Goal: Task Accomplishment & Management: Manage account settings

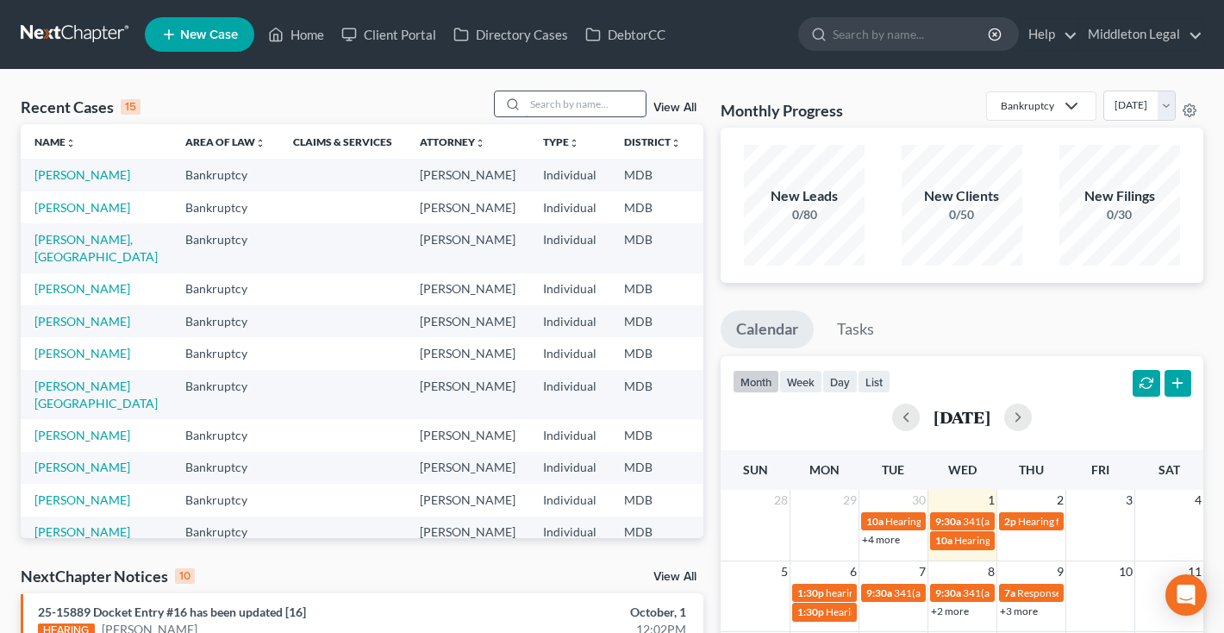
click at [616, 98] on input "search" at bounding box center [585, 103] width 121 height 25
type input "[PERSON_NAME]"
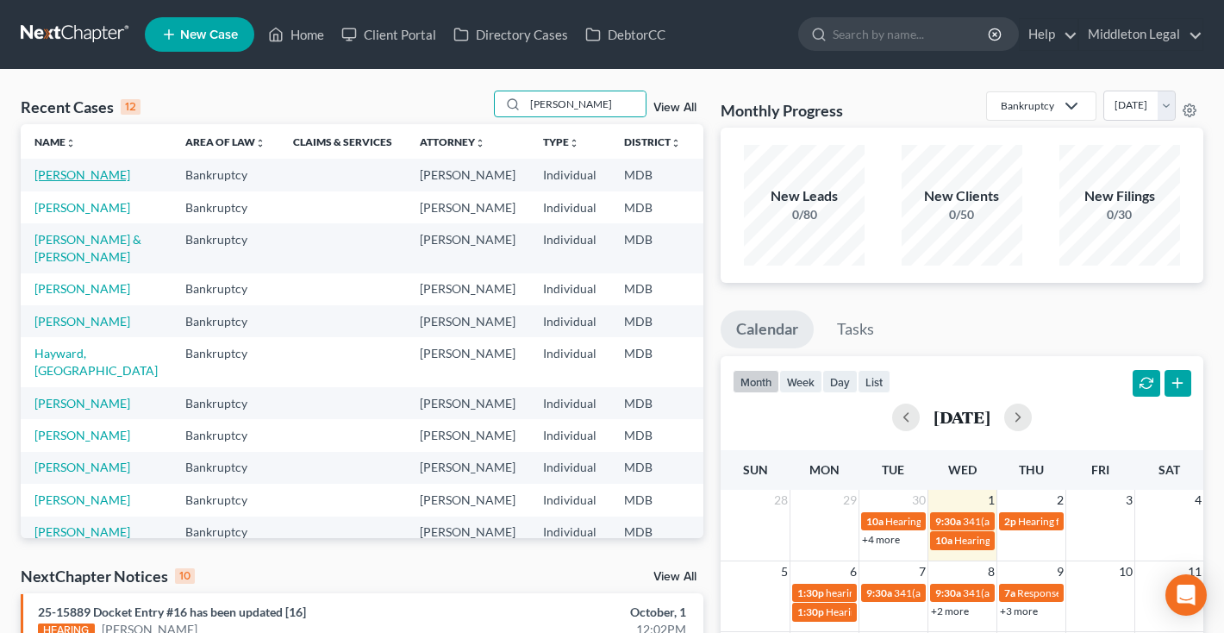
click at [51, 182] on link "[PERSON_NAME]" at bounding box center [82, 174] width 96 height 15
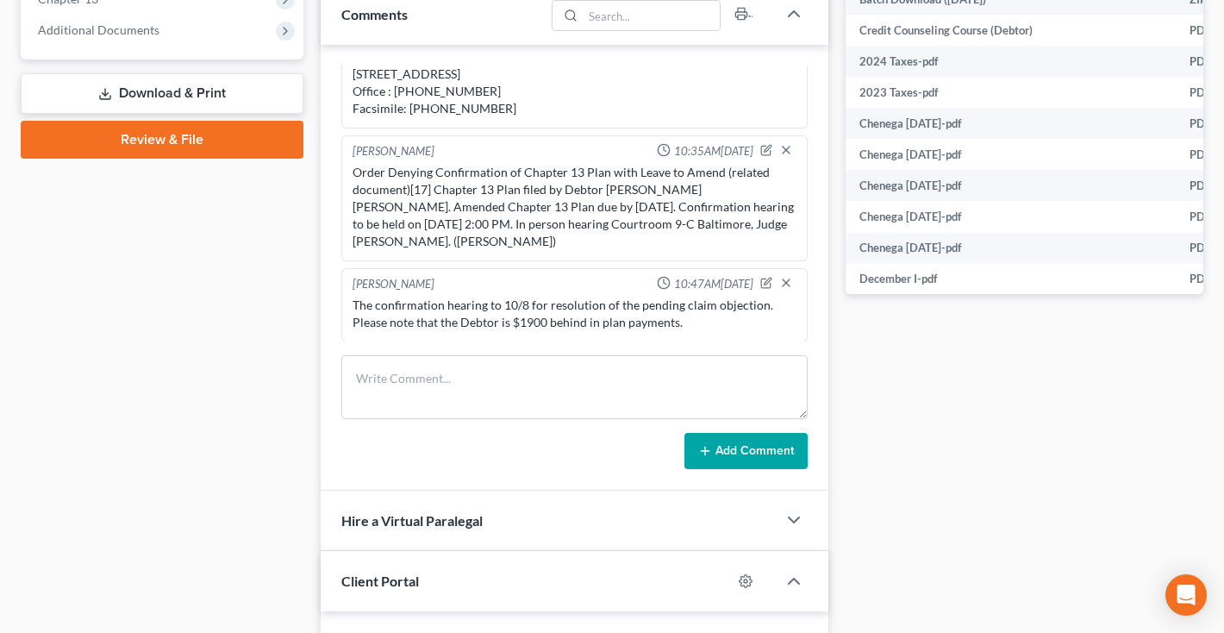
scroll to position [855, 0]
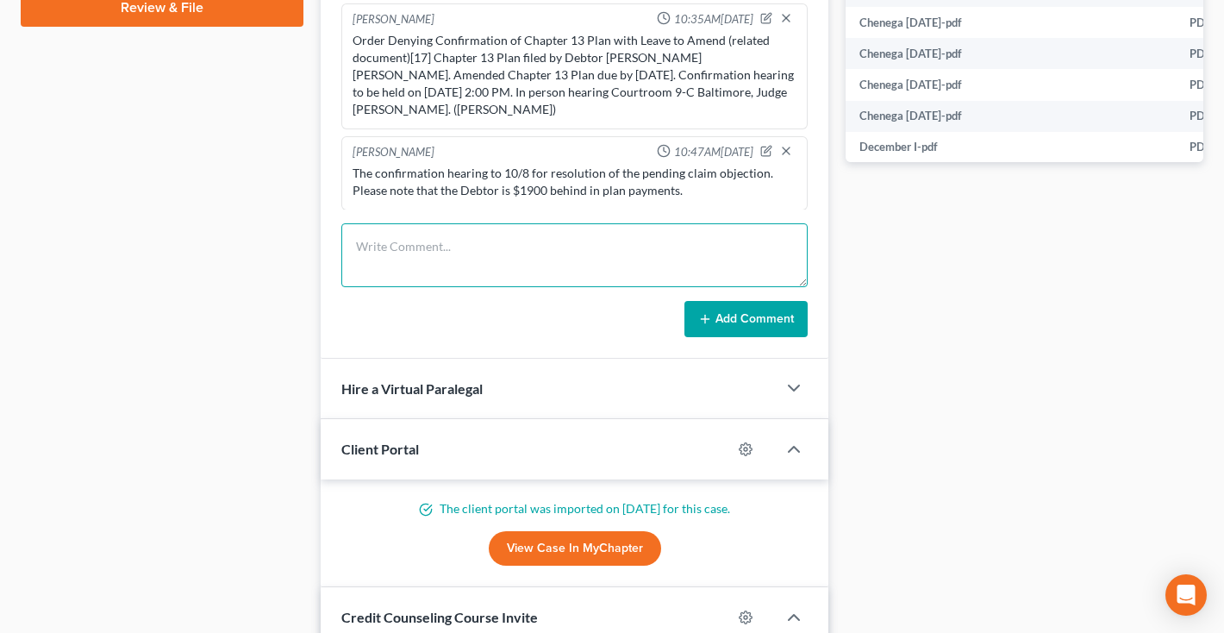
click at [398, 247] on textarea at bounding box center [574, 255] width 466 height 64
paste textarea "Sheereen: I see the Motion on Capistrano by the Square. We need a new plan with…"
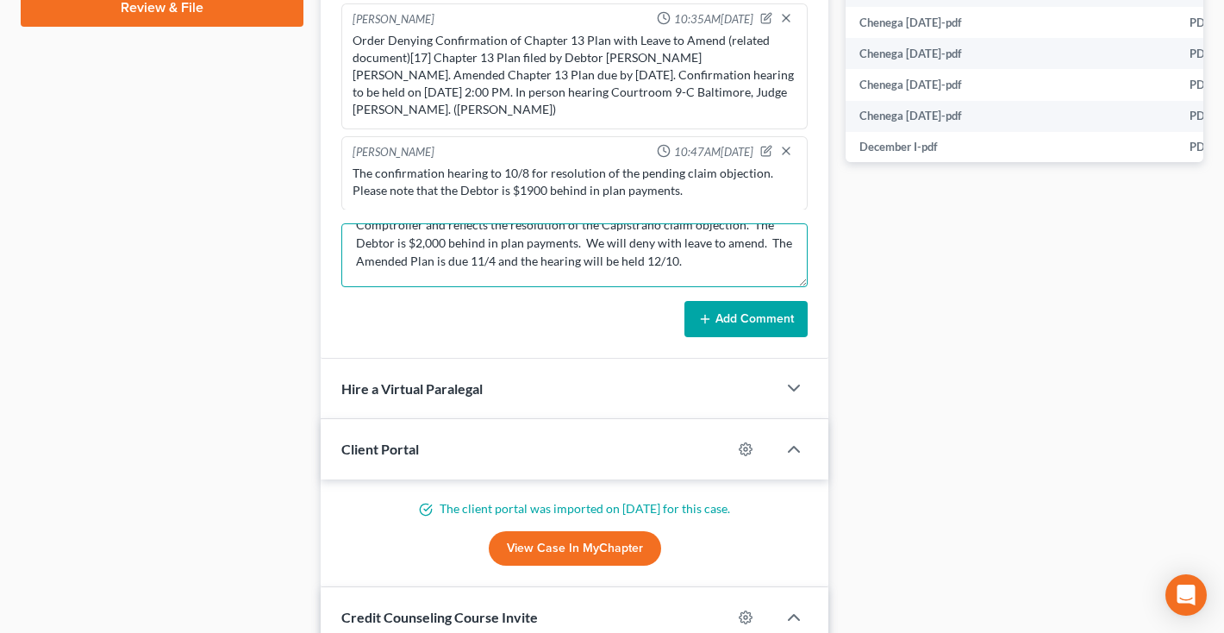
scroll to position [98, 0]
type textarea "Sheereen: I see the Motion on Capistrano by the Square. We need a new plan with…"
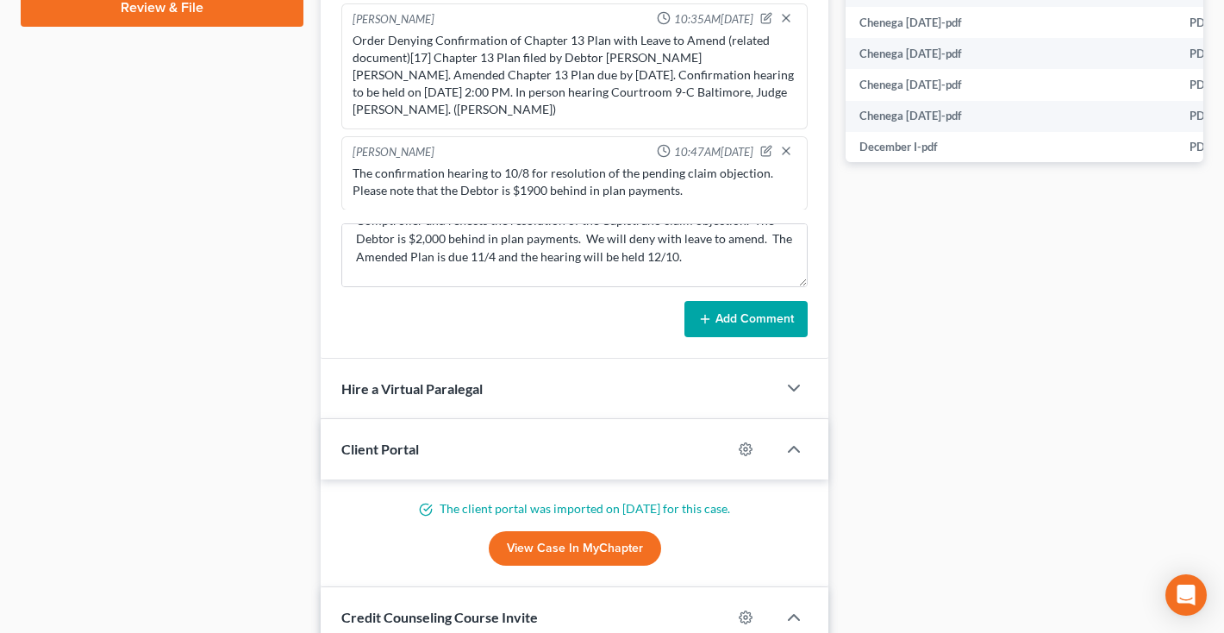
click at [750, 327] on button "Add Comment" at bounding box center [746, 319] width 123 height 36
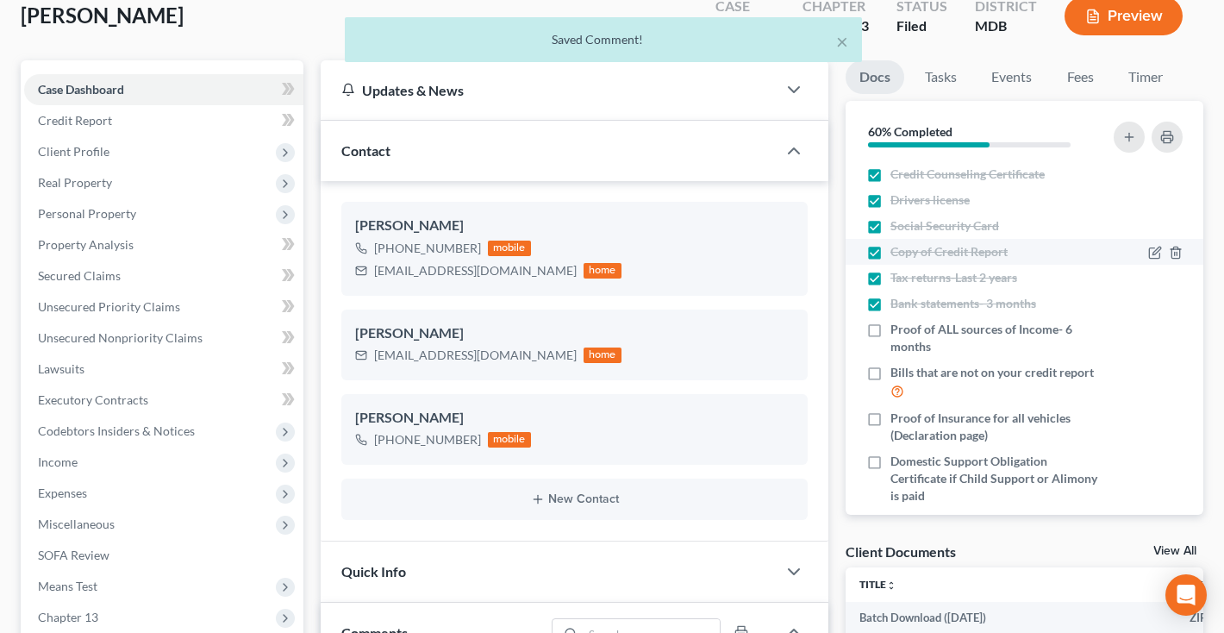
scroll to position [78, 0]
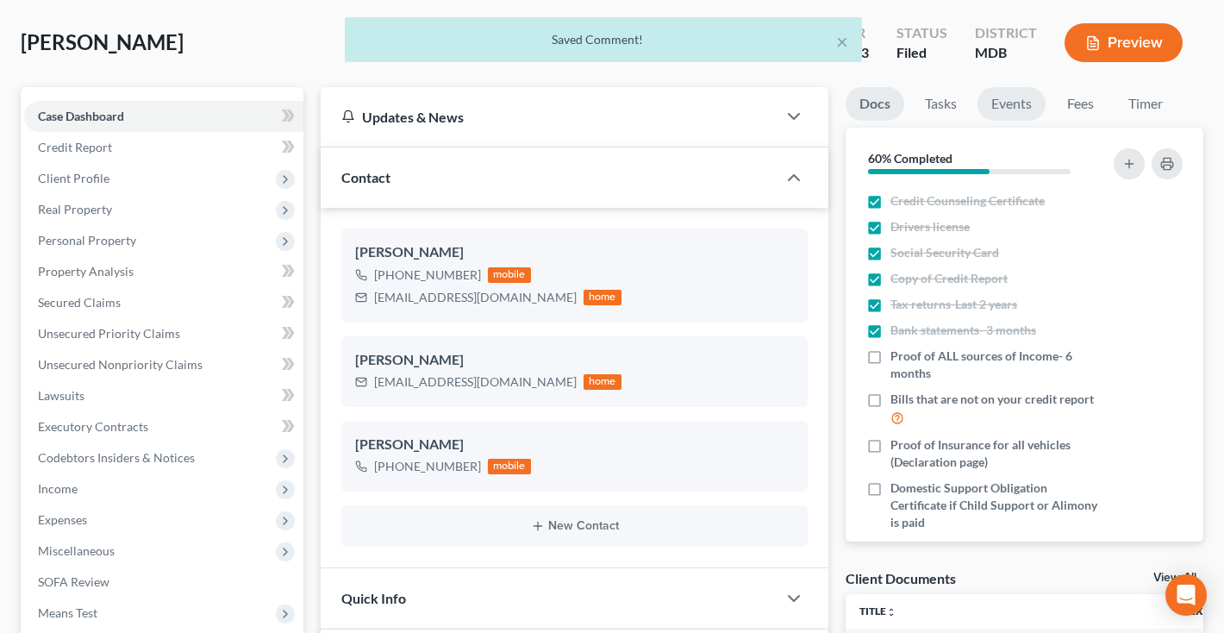
click at [1027, 107] on link "Events" at bounding box center [1012, 104] width 68 height 34
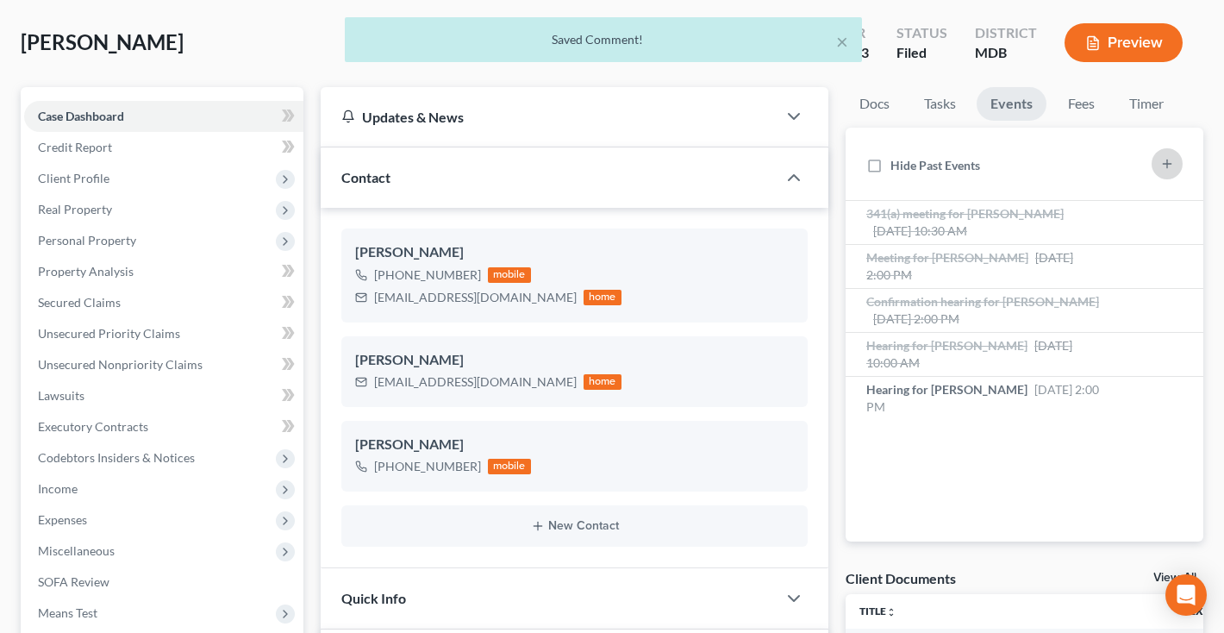
click at [1165, 160] on icon "button" at bounding box center [1168, 164] width 14 height 14
select select "Days"
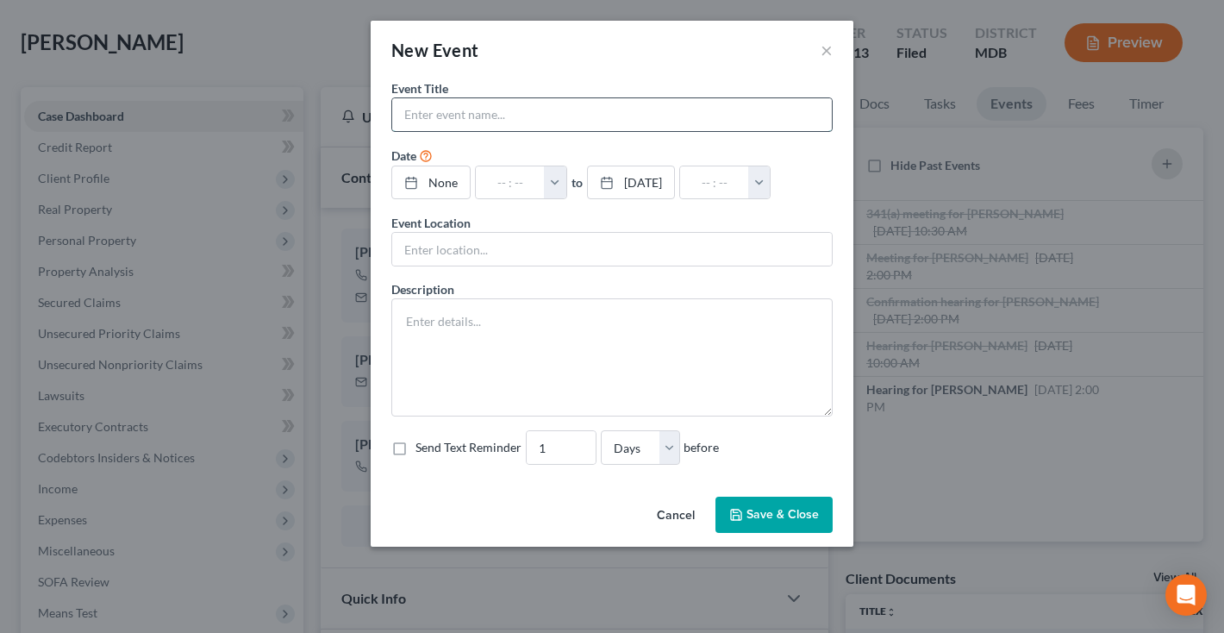
click at [704, 122] on input "text" at bounding box center [612, 114] width 440 height 33
type input "Amended Plan DUE"
click at [454, 185] on link "None" at bounding box center [431, 182] width 78 height 33
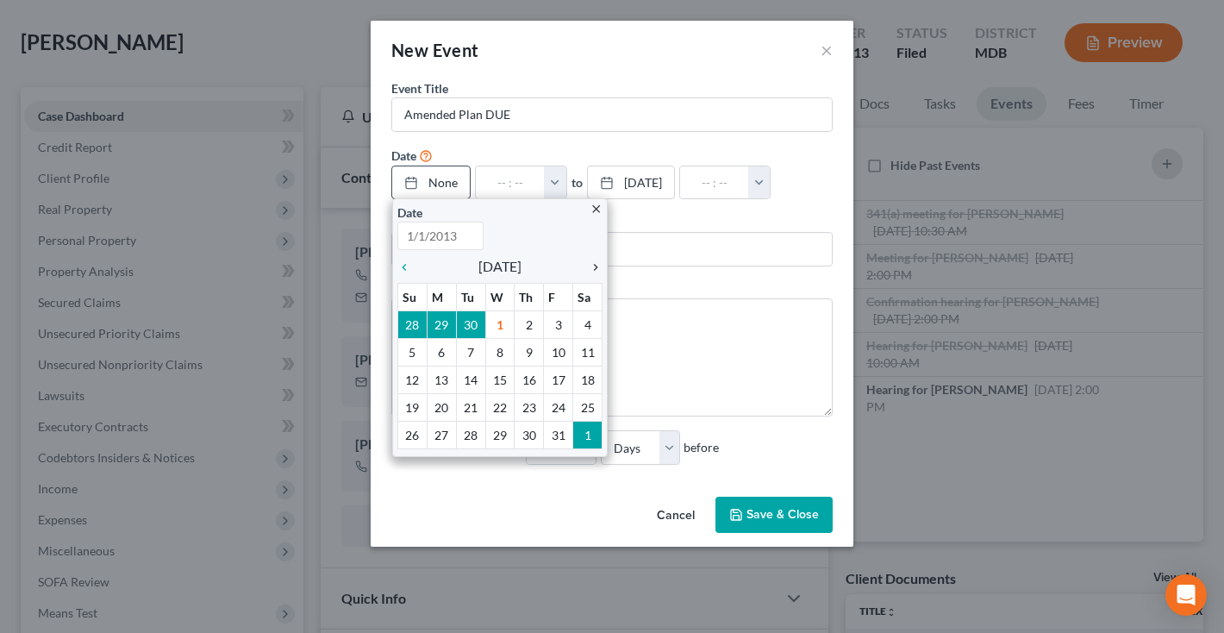
type input "[DATE]"
click at [591, 273] on icon "chevron_right" at bounding box center [591, 267] width 22 height 14
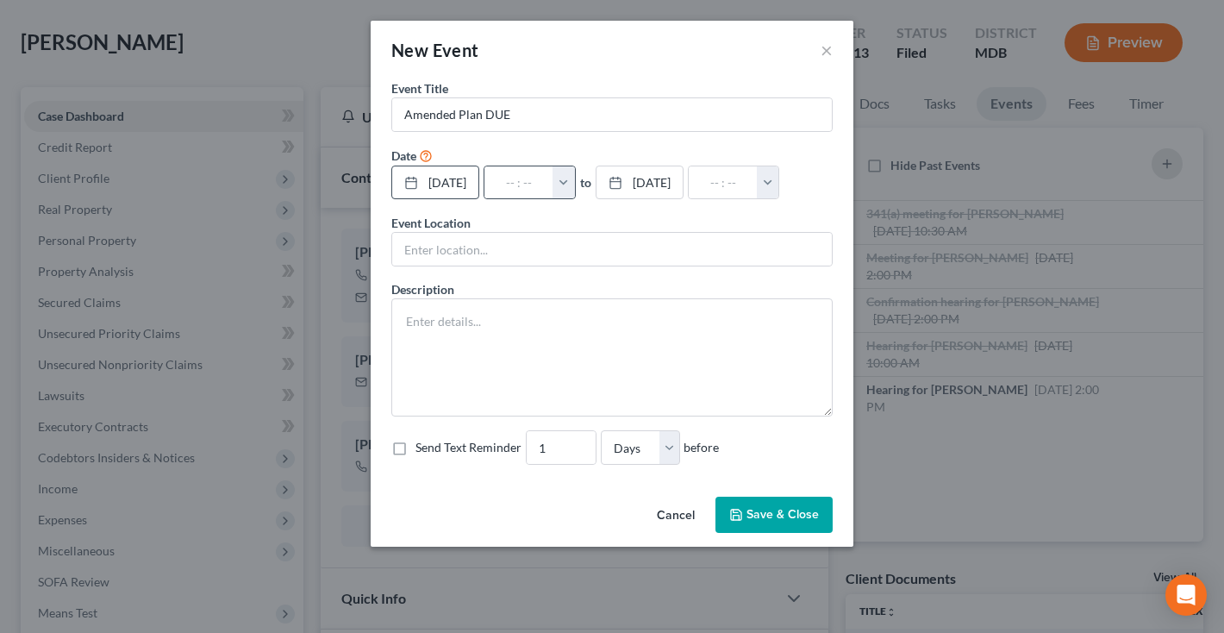
click at [575, 196] on button "button" at bounding box center [564, 182] width 22 height 33
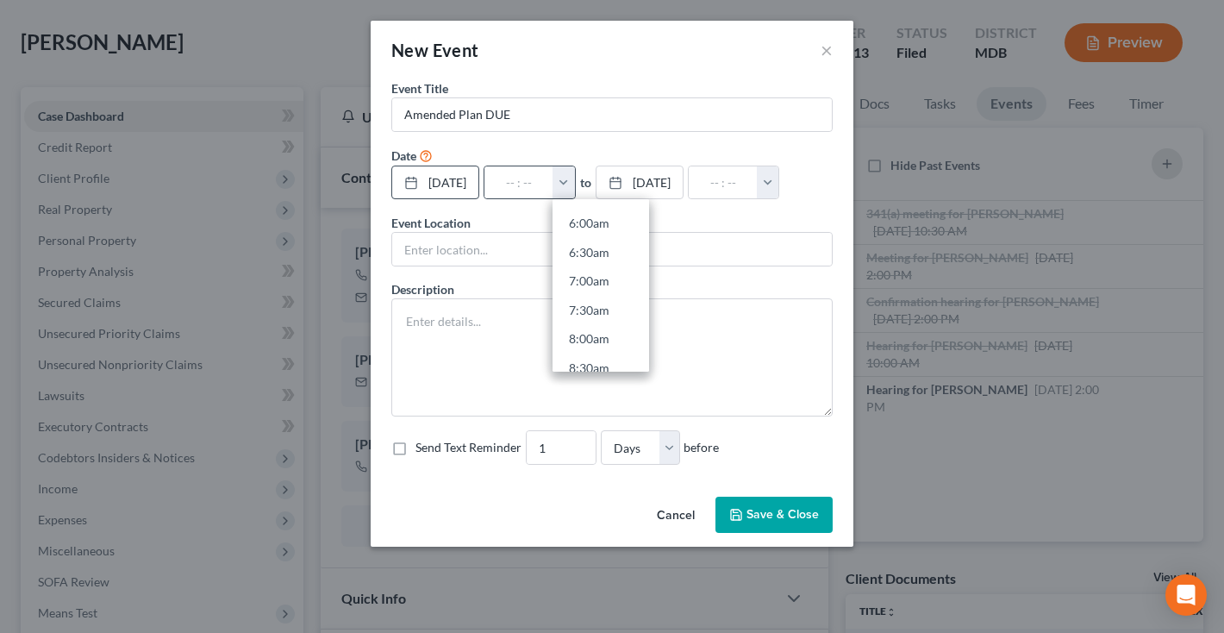
scroll to position [353, 0]
click at [602, 271] on link "7:00am" at bounding box center [601, 273] width 97 height 29
type input "7:00am"
type input "08:00am"
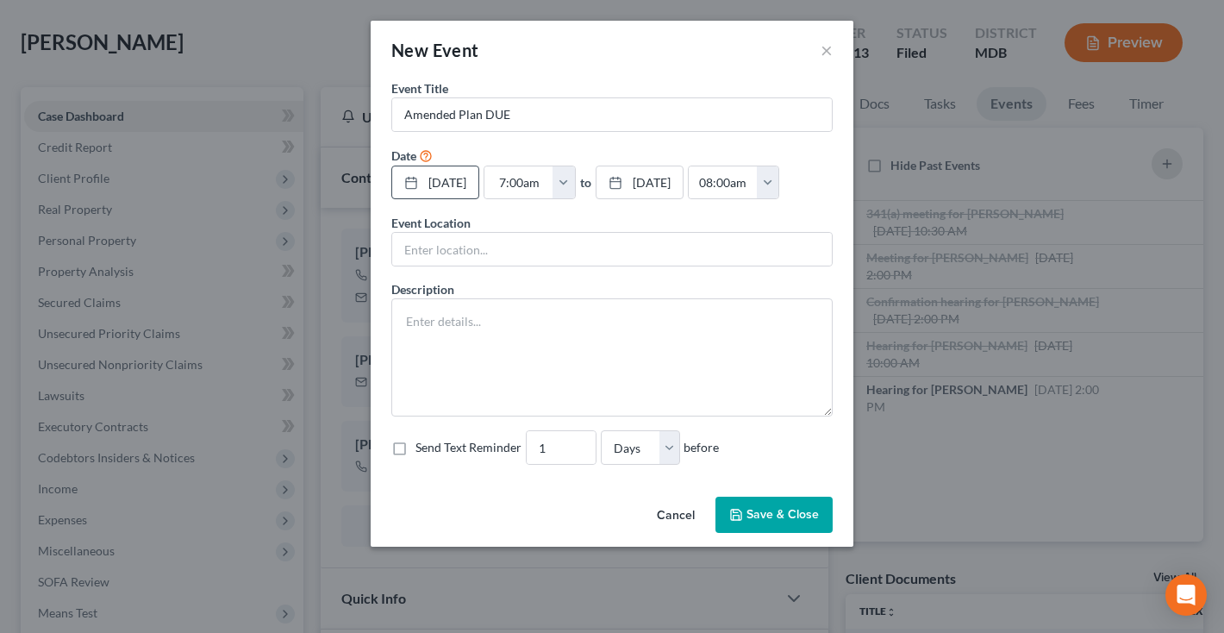
click at [800, 519] on button "Save & Close" at bounding box center [774, 515] width 117 height 36
